Goal: Task Accomplishment & Management: Manage account settings

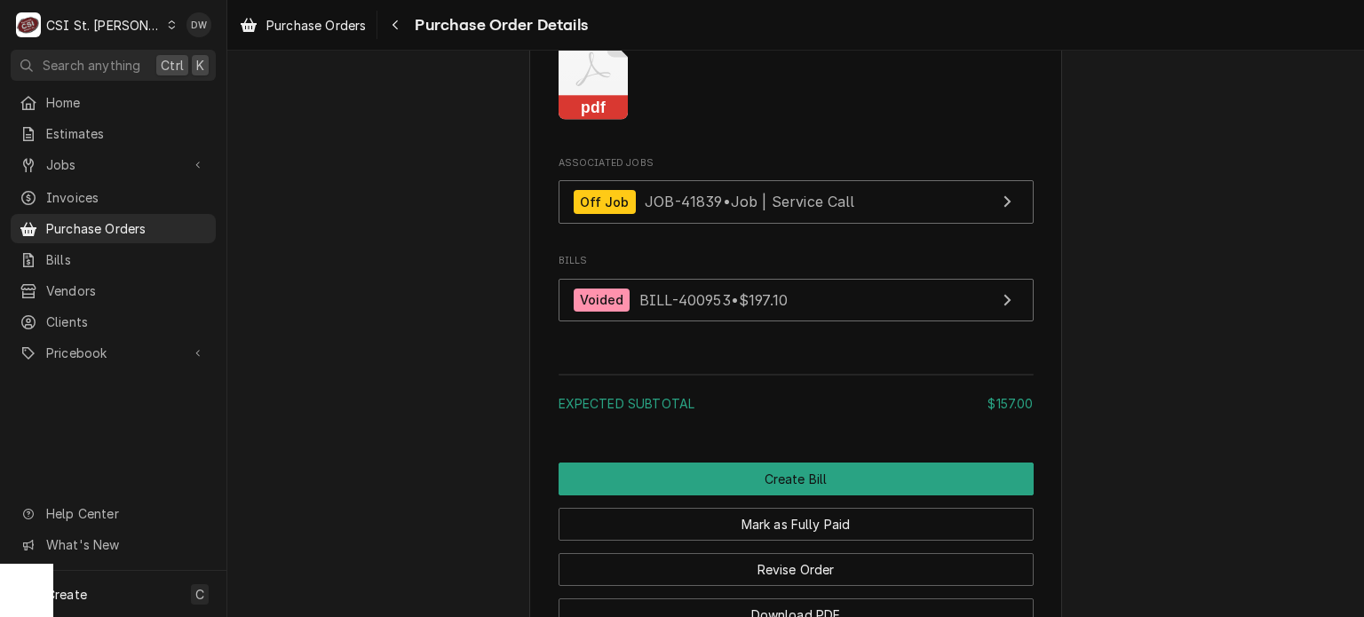
scroll to position [2024, 0]
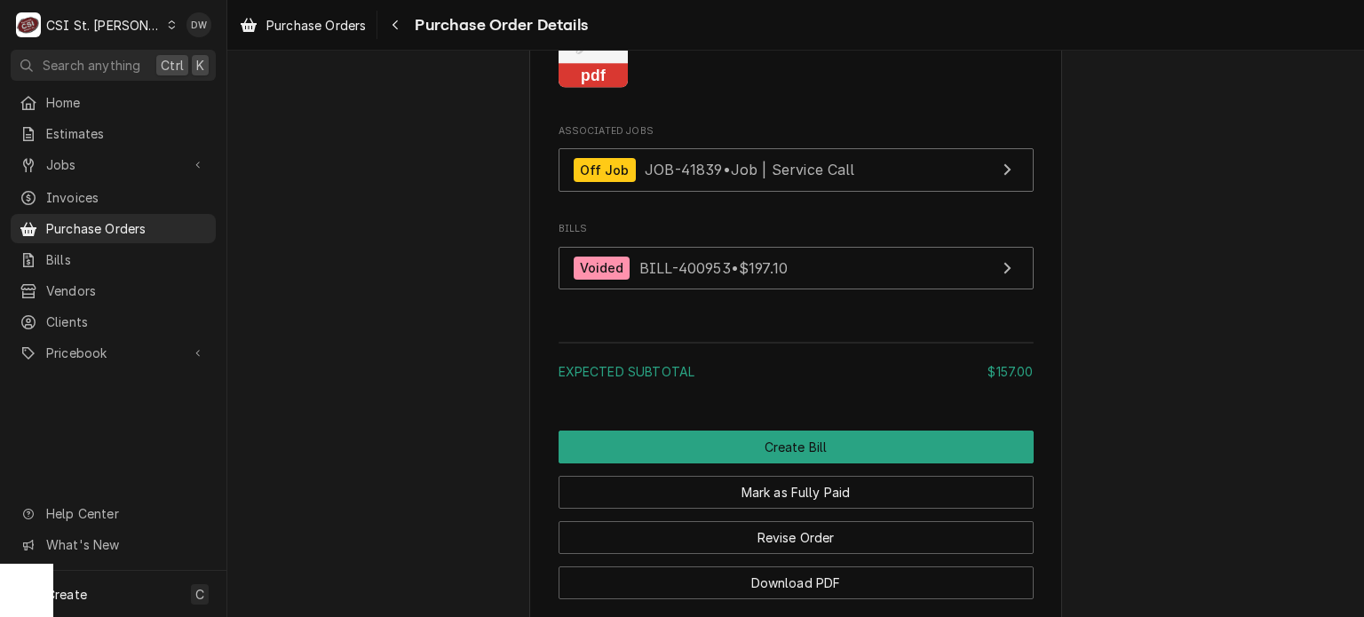
click at [578, 89] on rect "Attachments" at bounding box center [593, 76] width 70 height 25
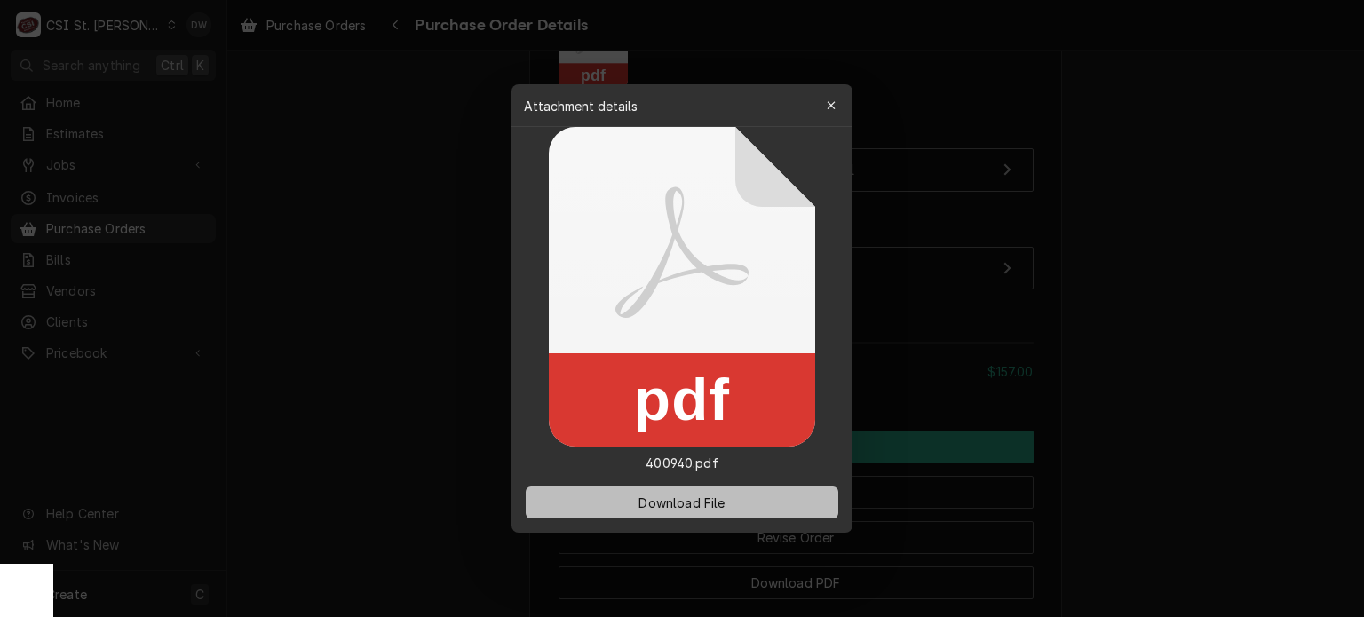
click at [675, 503] on span "Download File" at bounding box center [681, 503] width 93 height 19
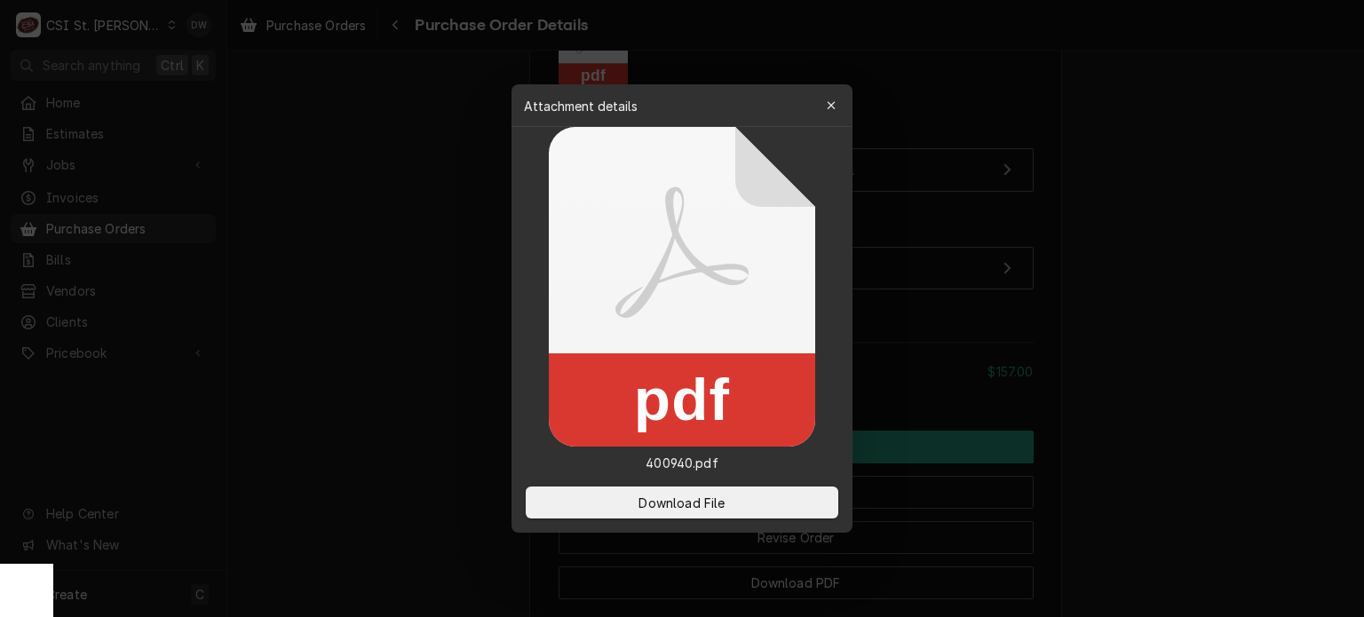
click at [1154, 178] on div at bounding box center [682, 308] width 1364 height 617
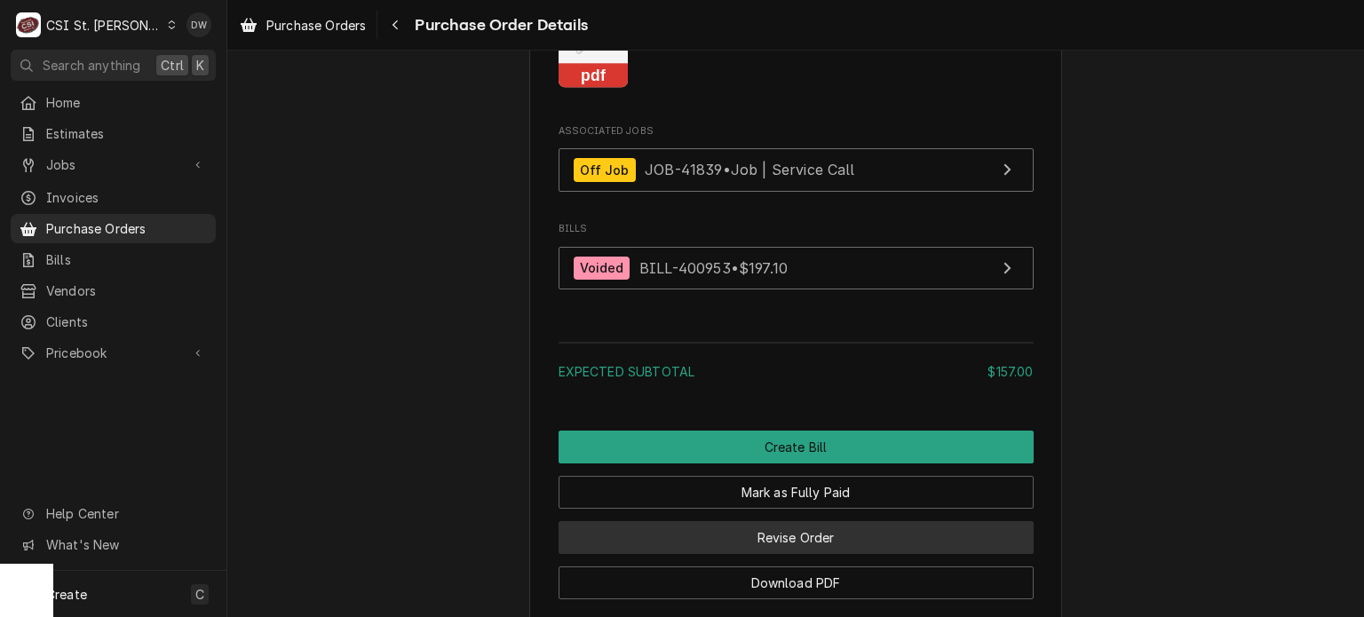
click at [820, 554] on button "Revise Order" at bounding box center [795, 537] width 475 height 33
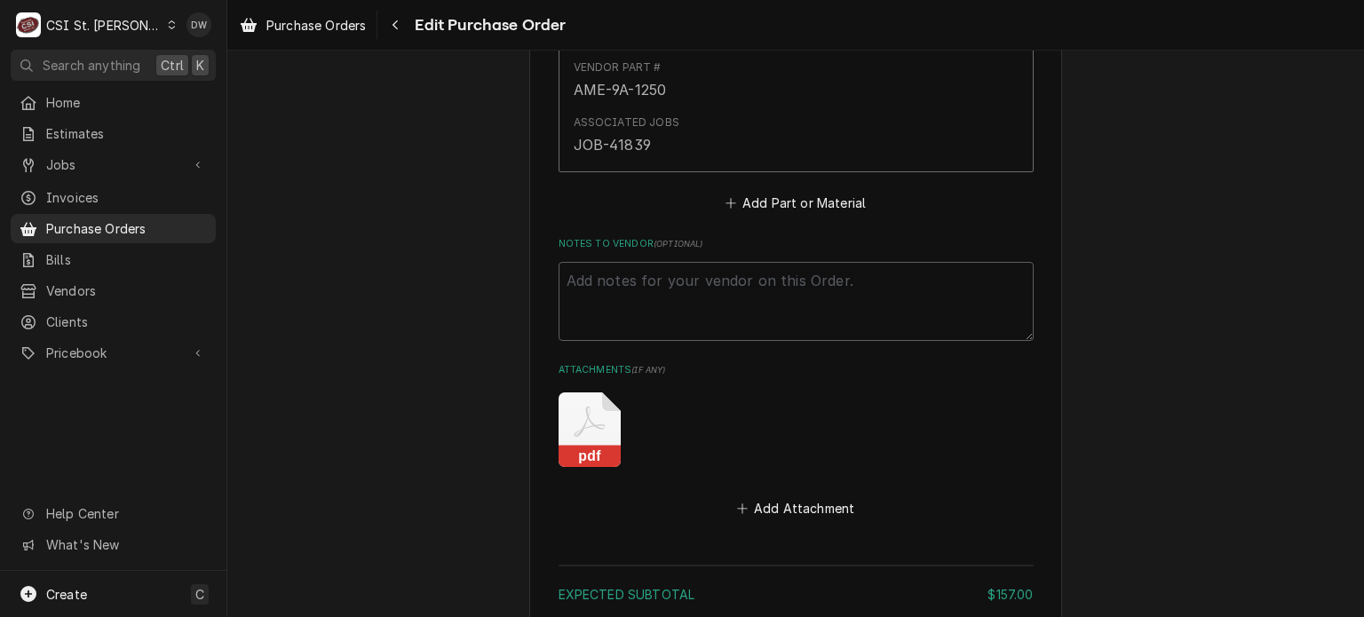
scroll to position [1539, 0]
click at [587, 299] on textarea "Notes to Vendor ( optional )" at bounding box center [795, 299] width 475 height 80
type textarea "x"
type textarea "C"
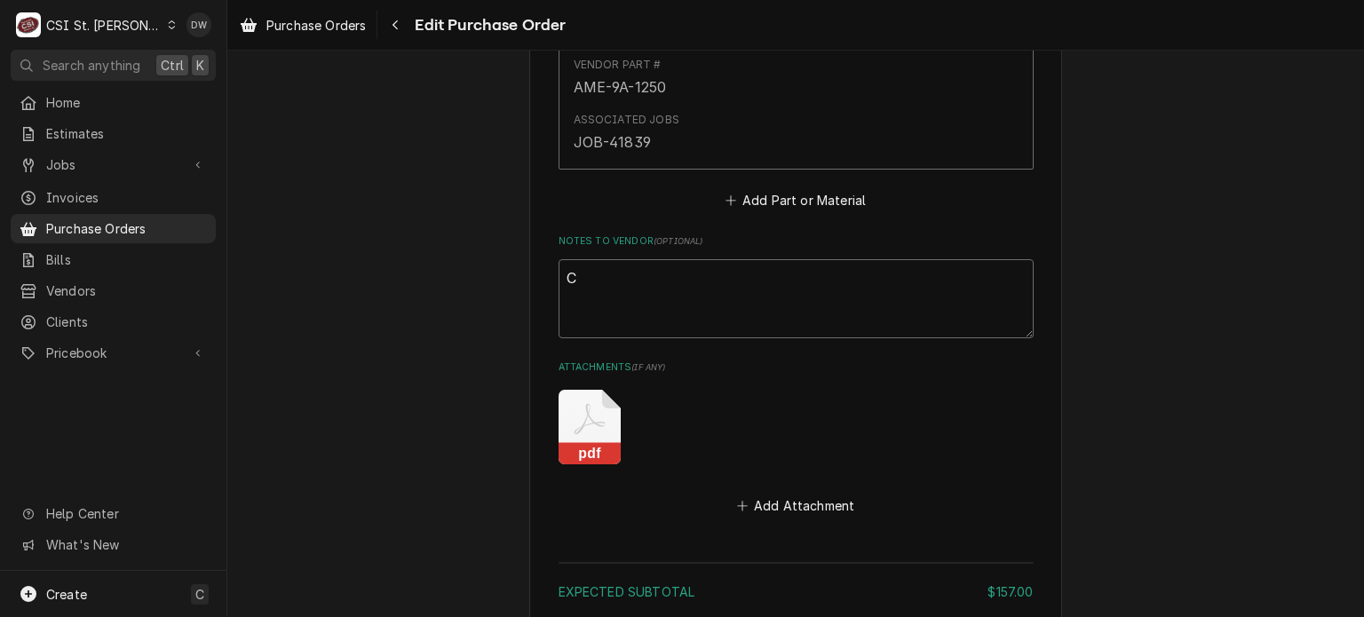
type textarea "x"
type textarea "CC"
type textarea "x"
type textarea "CC"
type textarea "x"
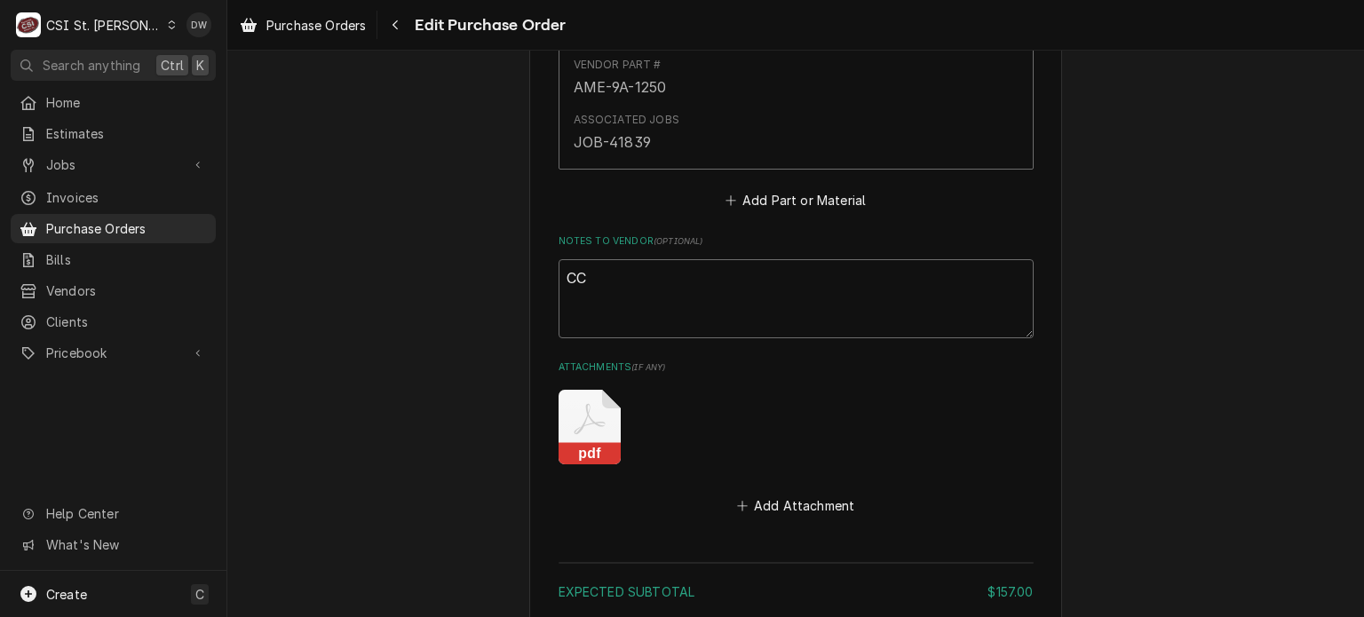
type textarea "CC C"
type textarea "x"
type textarea "CC Ch"
type textarea "x"
type textarea "CC Cha"
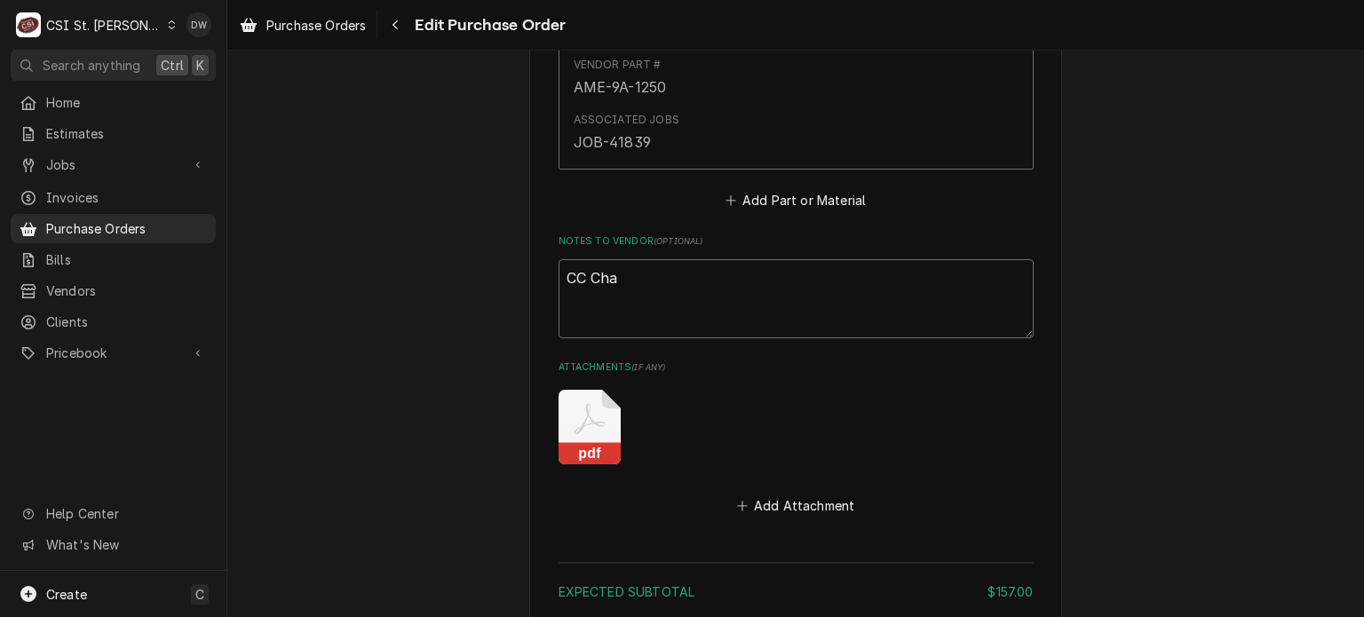
type textarea "x"
type textarea "CC Char"
type textarea "x"
type textarea "CC Charg"
type textarea "x"
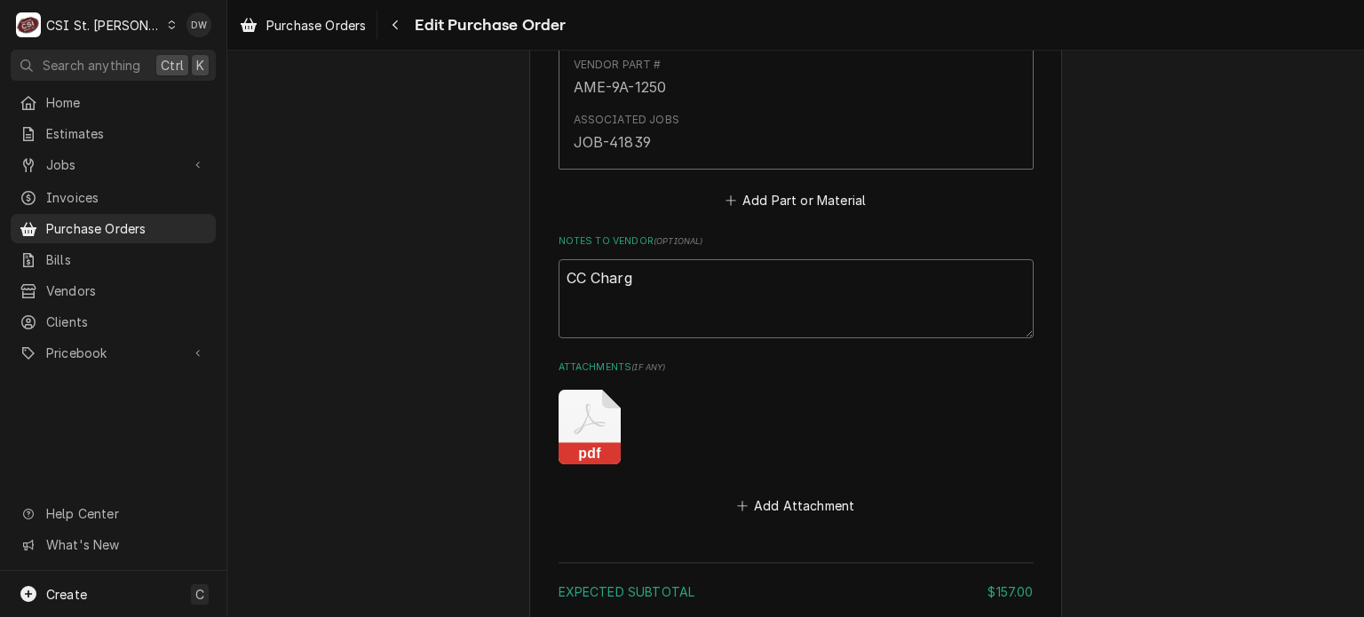
type textarea "CC Charge"
type textarea "x"
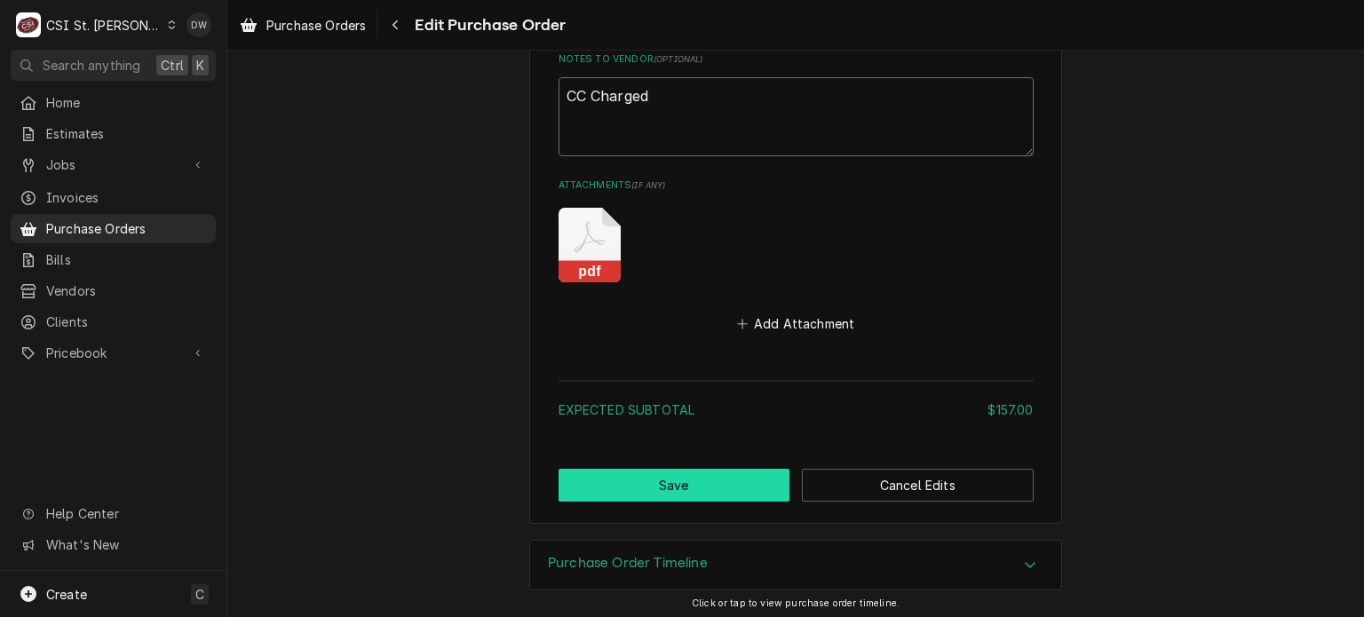
type textarea "CC Charged"
click at [668, 475] on button "Save" at bounding box center [674, 485] width 232 height 33
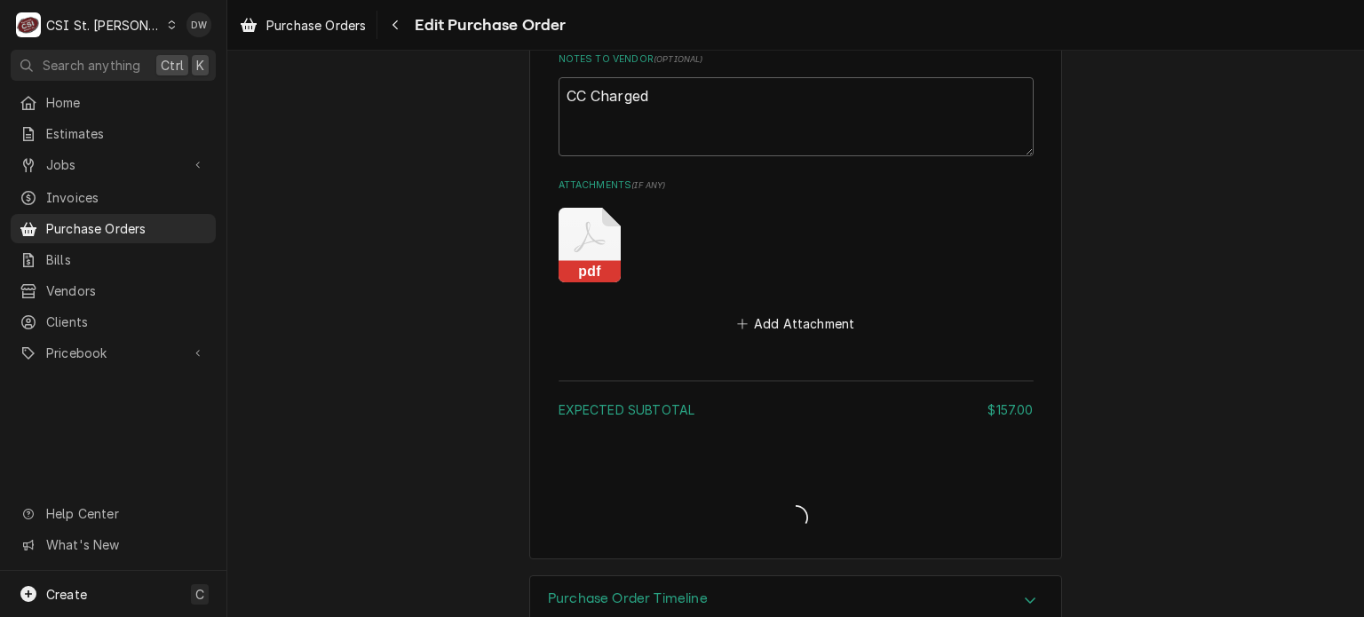
type textarea "x"
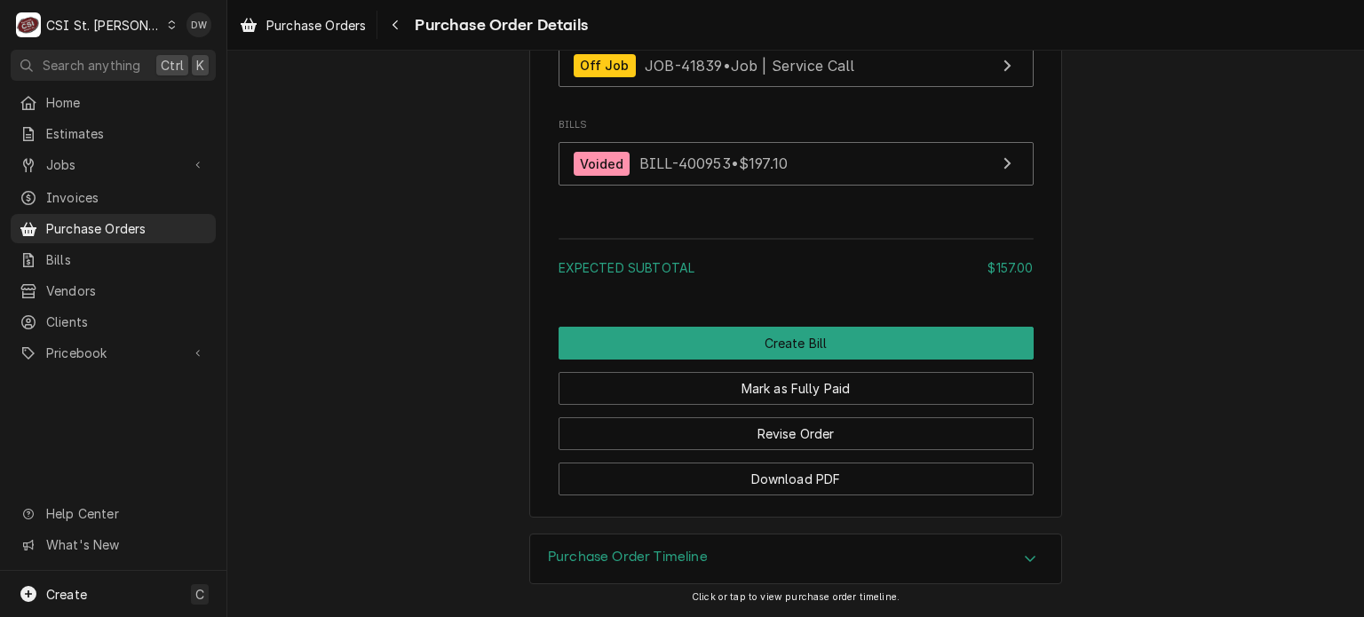
scroll to position [2213, 0]
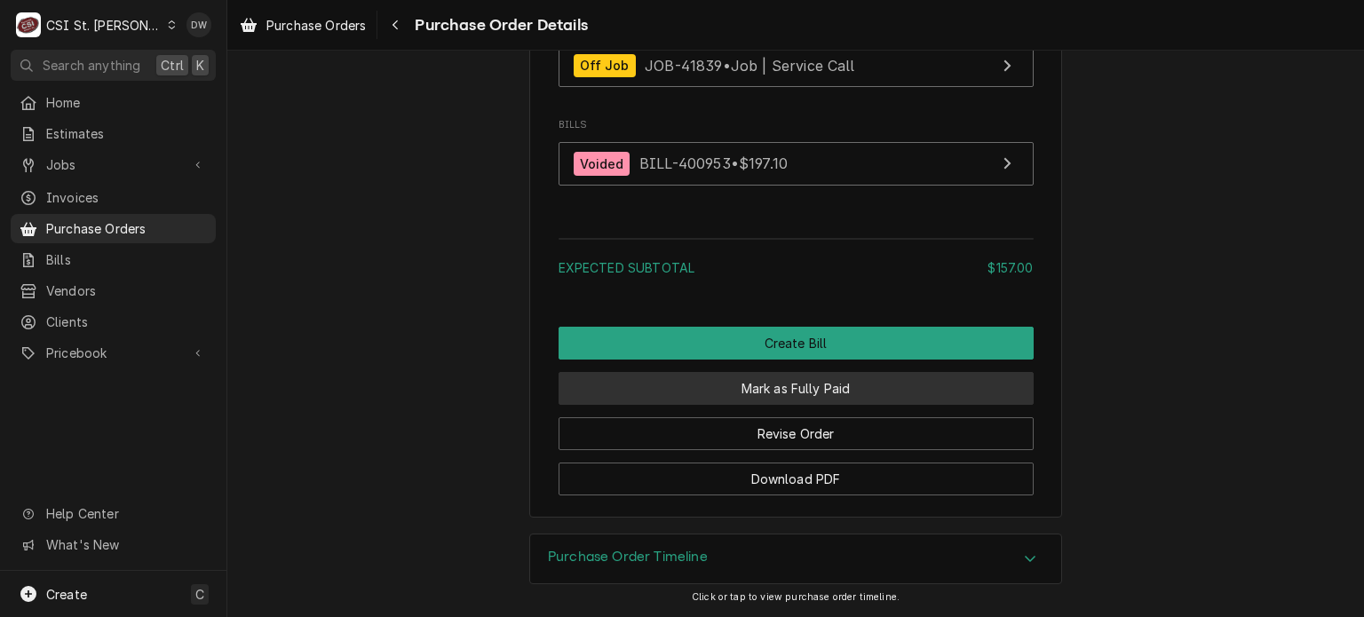
click at [787, 405] on button "Mark as Fully Paid" at bounding box center [795, 388] width 475 height 33
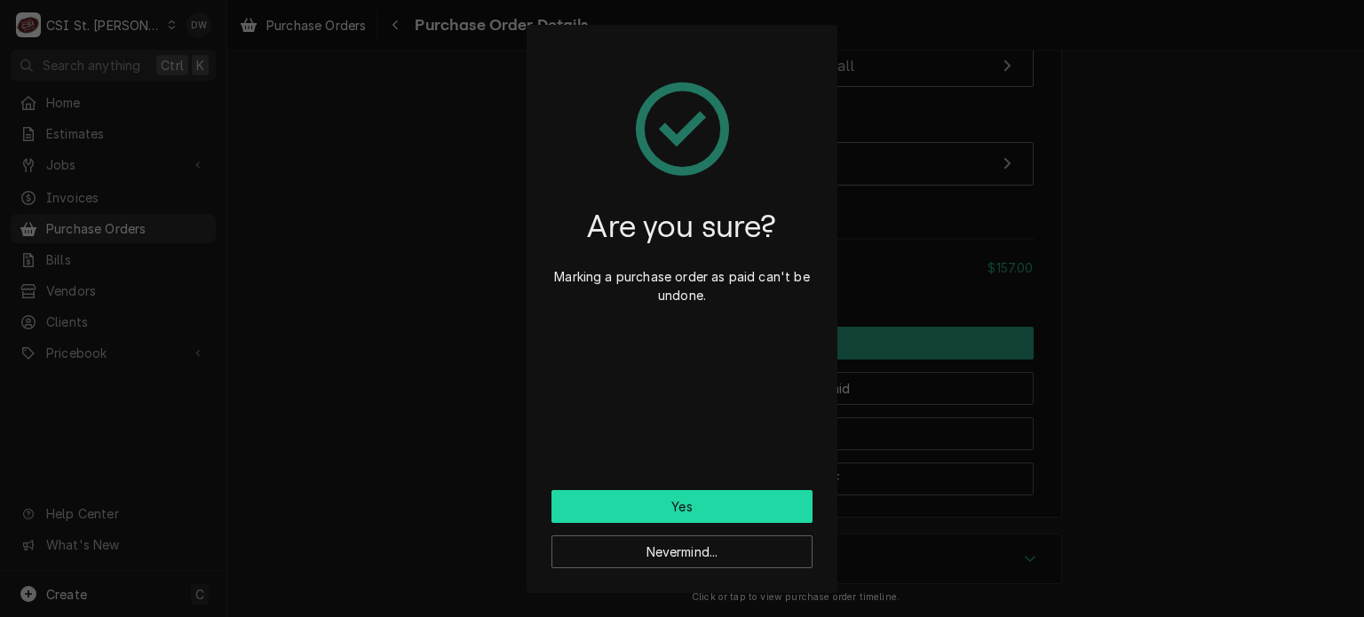
click at [734, 504] on button "Yes" at bounding box center [681, 506] width 261 height 33
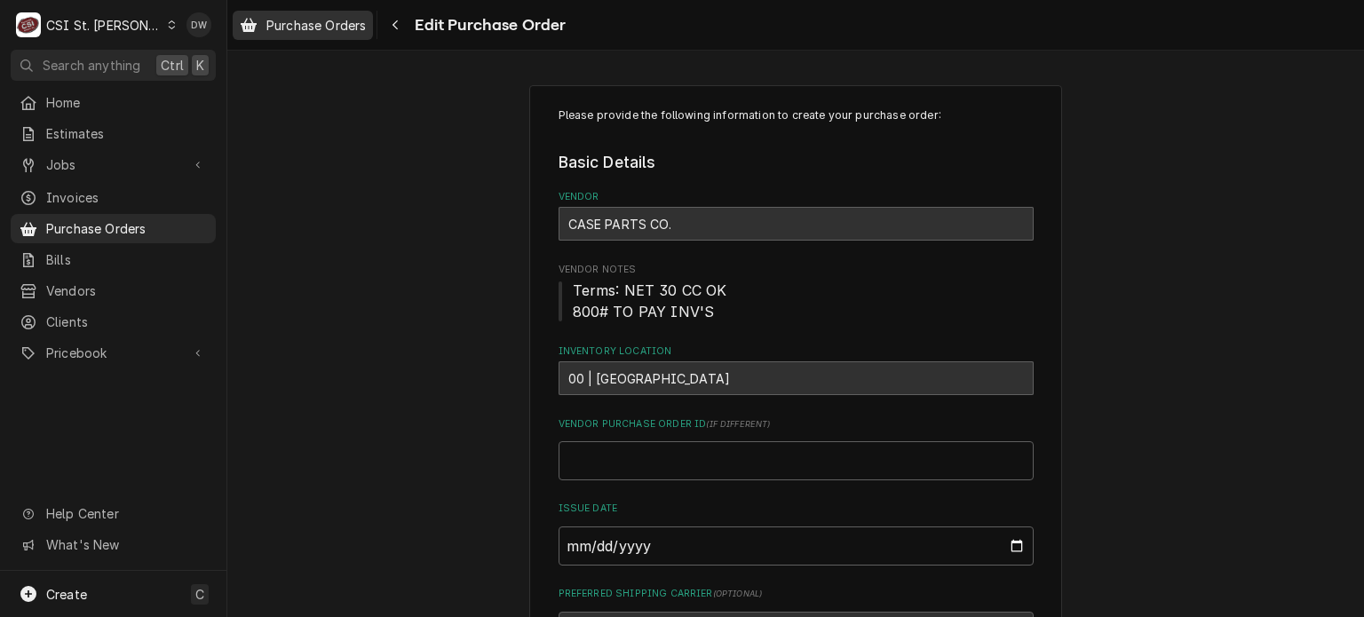
click at [312, 17] on span "Purchase Orders" at bounding box center [315, 25] width 99 height 19
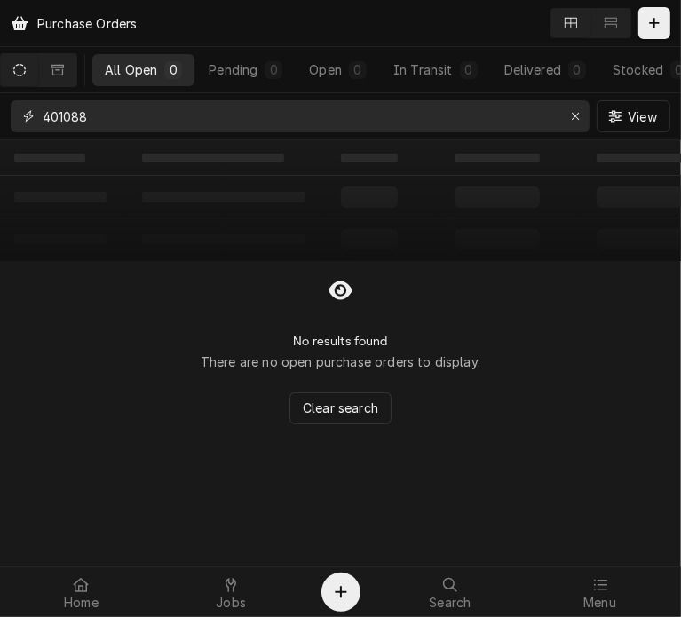
drag, startPoint x: 126, startPoint y: 117, endPoint x: 18, endPoint y: 131, distance: 109.2
click at [18, 131] on div "401088" at bounding box center [300, 116] width 579 height 32
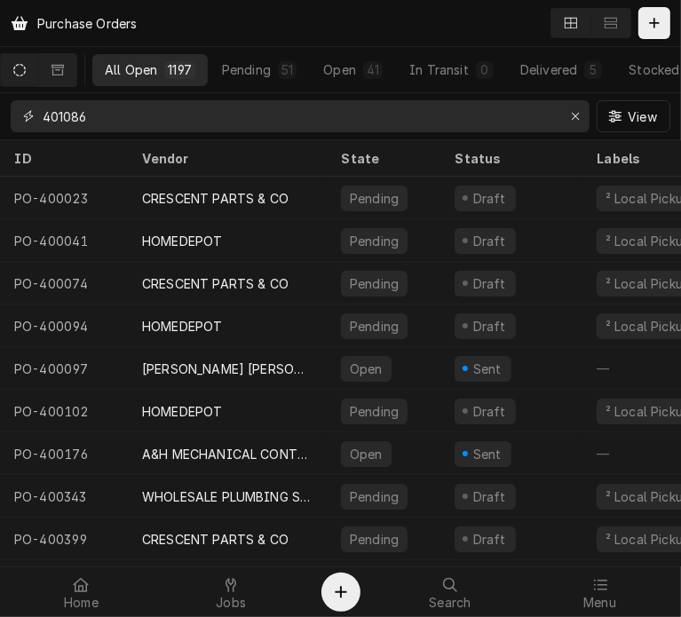
type input "401086"
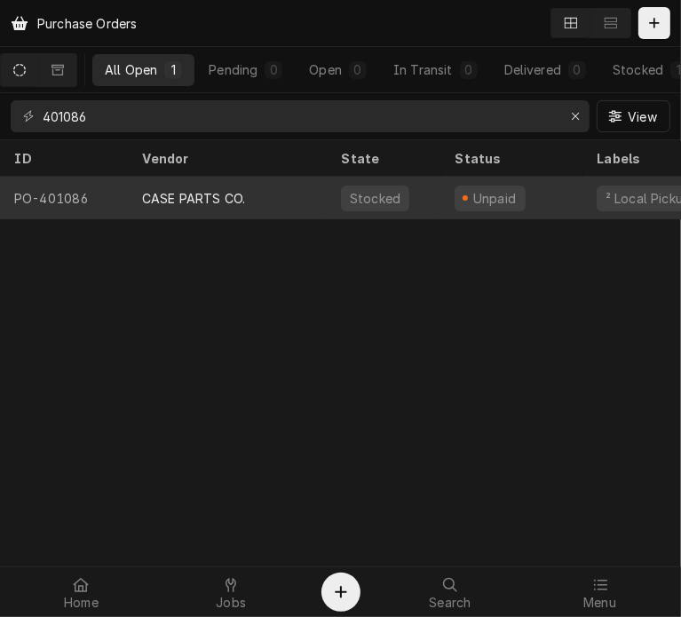
click at [186, 207] on div "CASE PARTS CO." at bounding box center [227, 198] width 199 height 43
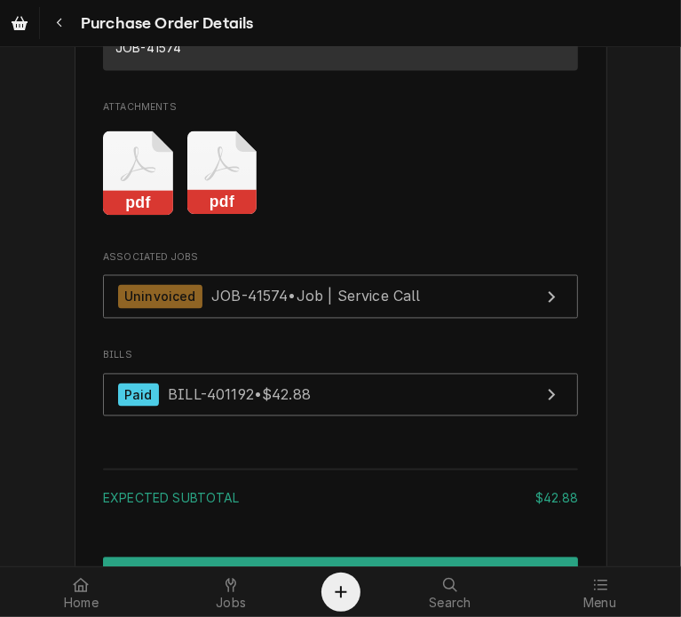
scroll to position [1620, 0]
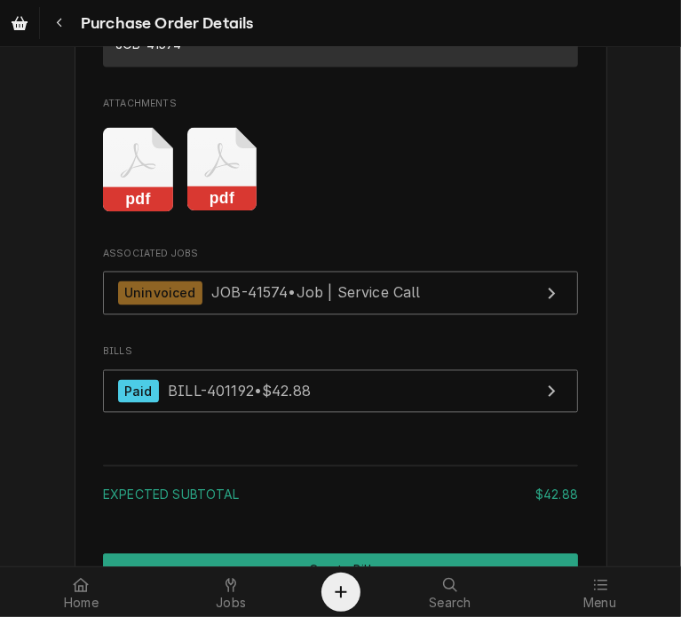
click at [226, 212] on rect "Attachments" at bounding box center [222, 199] width 70 height 25
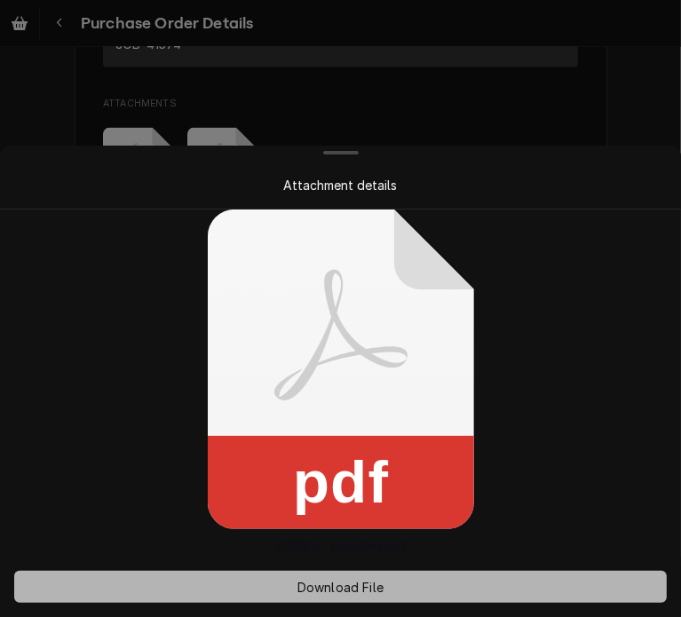
click at [343, 574] on button "Download File" at bounding box center [340, 587] width 653 height 32
